Goal: Transaction & Acquisition: Purchase product/service

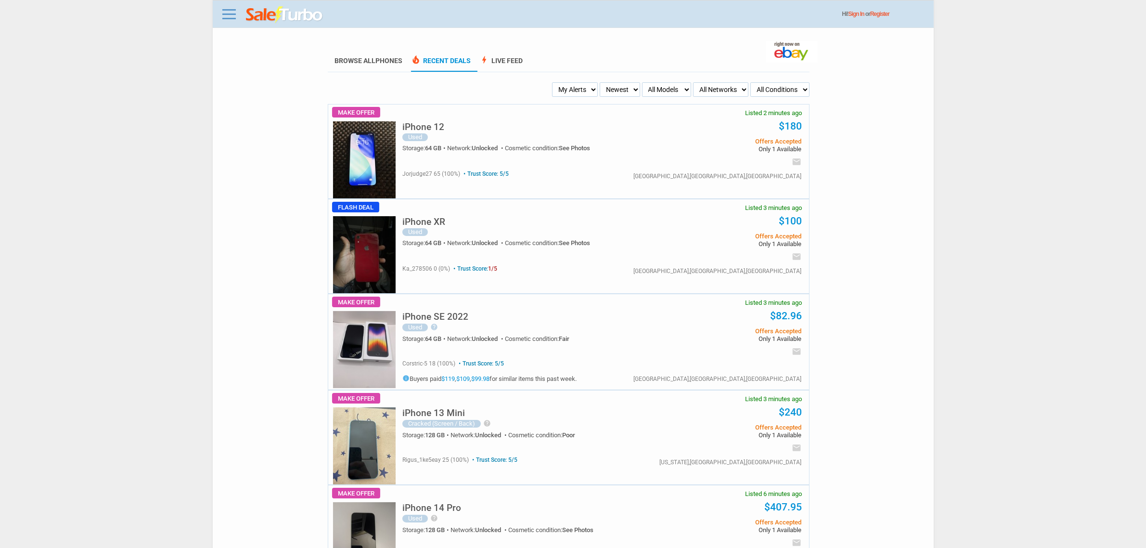
click at [559, 82] on select "My Alerts All Deals BIN Only w/ Offers Only" at bounding box center [575, 89] width 46 height 14
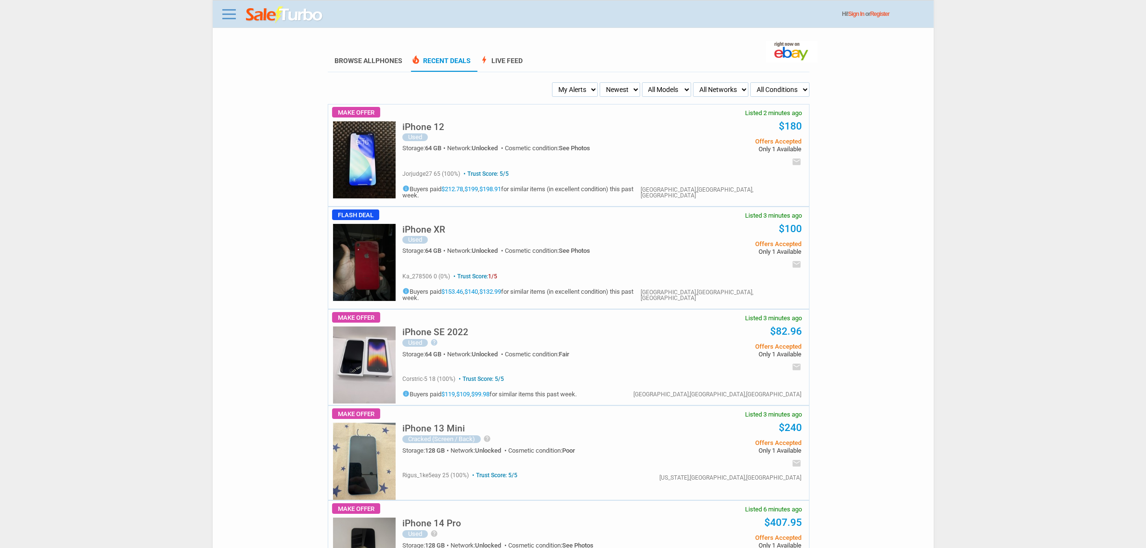
select select "flash_bin"
click at [555, 82] on select "My Alerts All Deals BIN Only w/ Offers Only" at bounding box center [575, 89] width 46 height 14
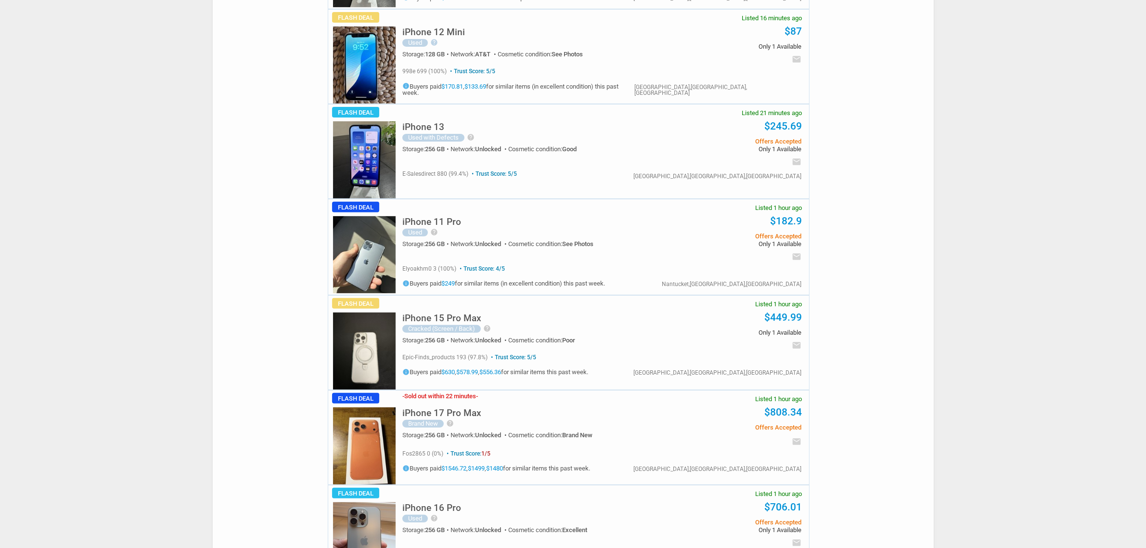
scroll to position [542, 0]
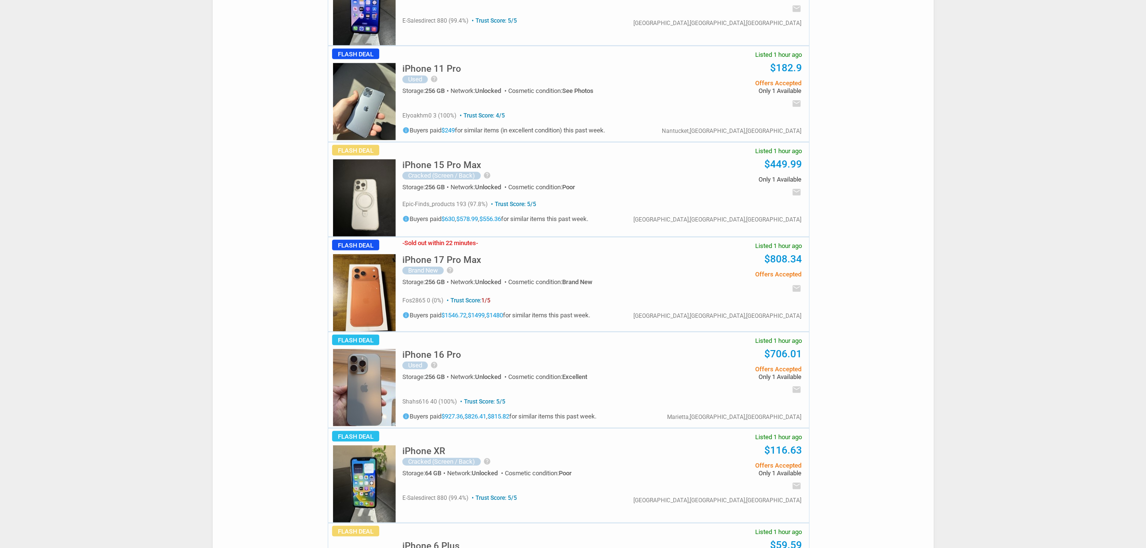
drag, startPoint x: 422, startPoint y: 282, endPoint x: 354, endPoint y: 293, distance: 68.2
click at [354, 293] on img at bounding box center [364, 292] width 63 height 77
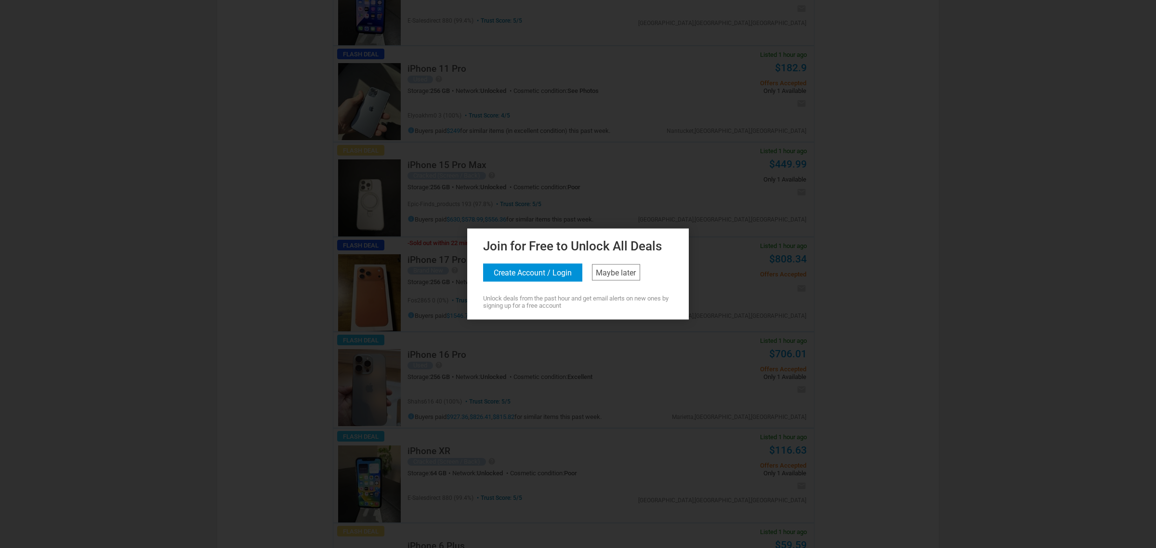
click at [622, 290] on div "Join for Free to Unlock All Deals Create Account / Login Maybe later Unlock dea…" at bounding box center [577, 272] width 217 height 73
click at [624, 284] on div "Join for Free to Unlock All Deals Create Account / Login Maybe later Unlock dea…" at bounding box center [577, 272] width 217 height 73
click at [622, 284] on div "Join for Free to Unlock All Deals Create Account / Login Maybe later Unlock dea…" at bounding box center [577, 272] width 217 height 73
click at [619, 277] on link "Maybe later" at bounding box center [616, 272] width 48 height 16
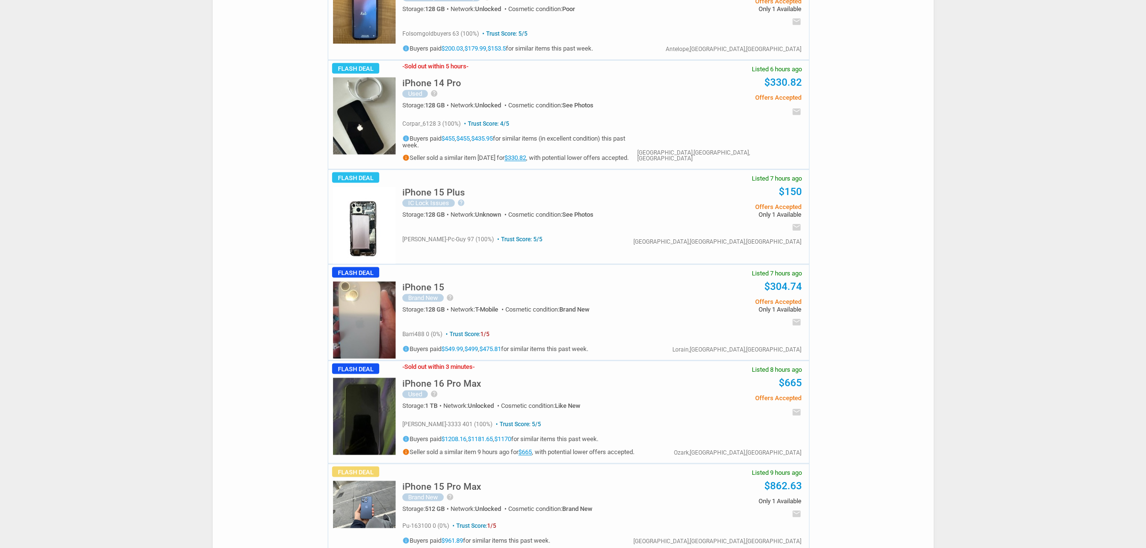
scroll to position [1565, 0]
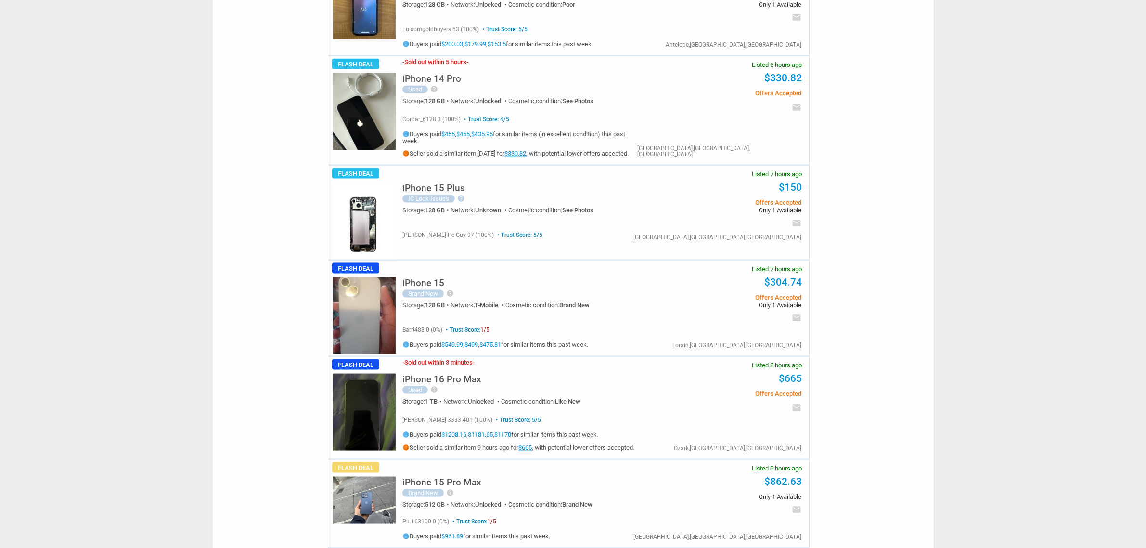
click at [449, 375] on h5 "iPhone 16 Pro Max" at bounding box center [442, 379] width 79 height 9
